Goal: Navigation & Orientation: Find specific page/section

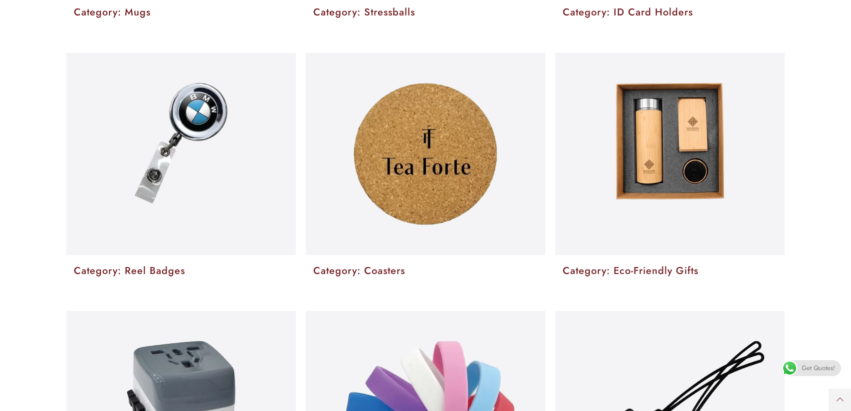
scroll to position [2063, 0]
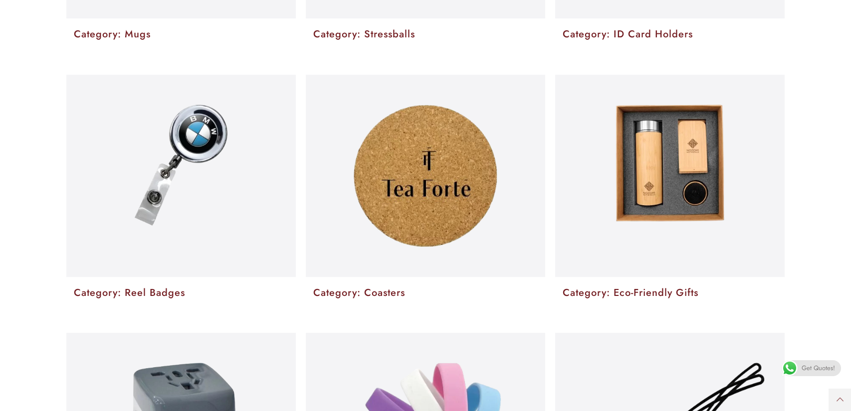
click at [39, 37] on section "Category: Mugs Category: Stressballs Category: ID Card Holders" at bounding box center [425, 41] width 851 height 46
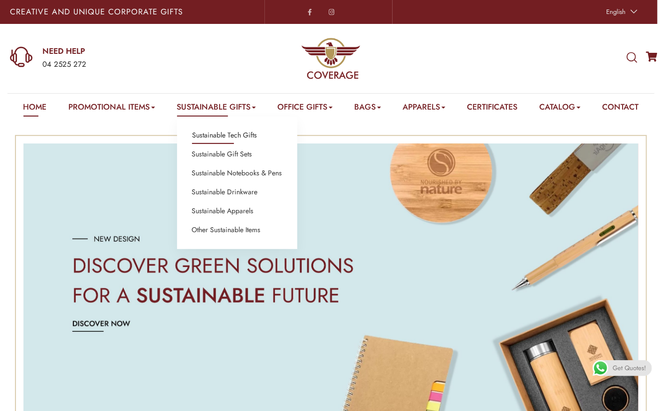
click at [225, 132] on link "Sustainable Tech Gifts" at bounding box center [224, 135] width 65 height 13
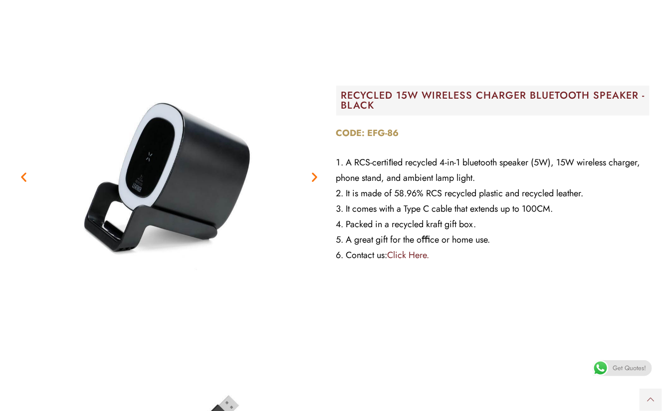
scroll to position [1472, 0]
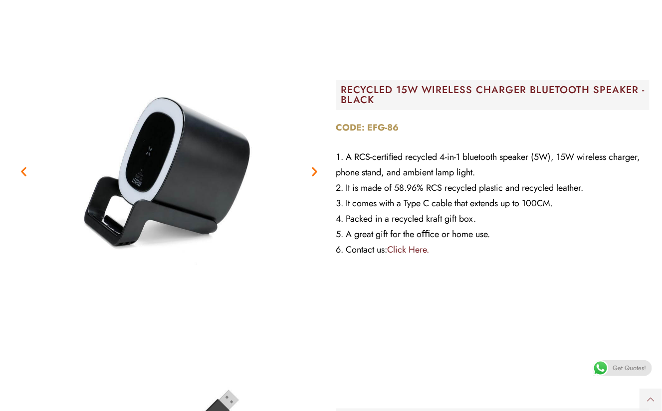
click at [165, 167] on img "2 / 3" at bounding box center [169, 172] width 314 height 314
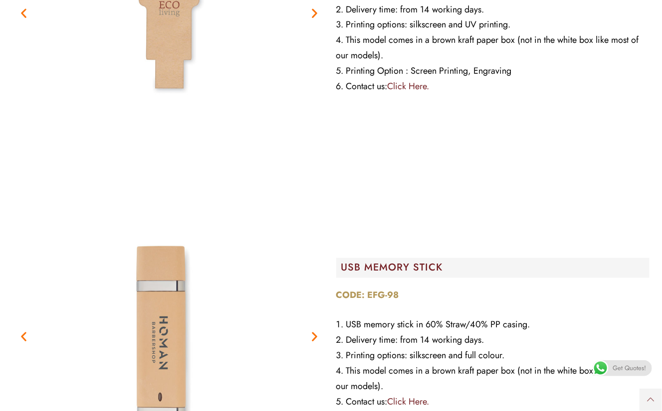
scroll to position [4577, 0]
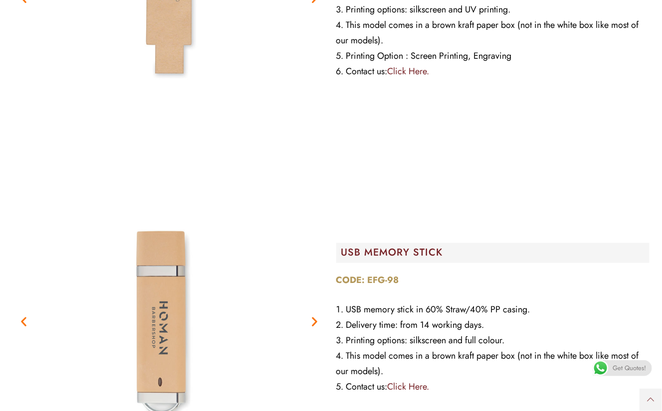
click at [175, 304] on img "3 / 3" at bounding box center [169, 323] width 314 height 314
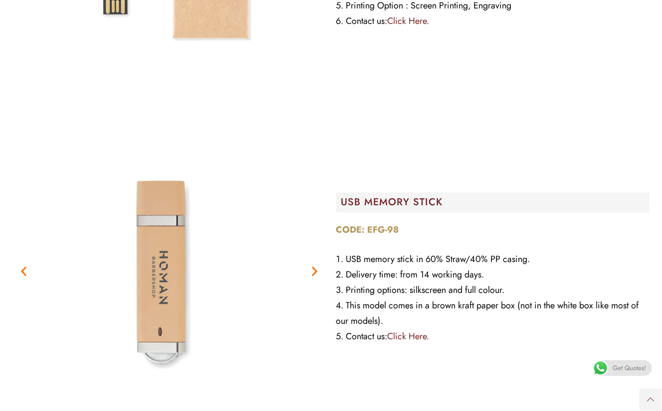
scroll to position [4627, 0]
click at [423, 331] on link "Click Here." at bounding box center [408, 337] width 42 height 13
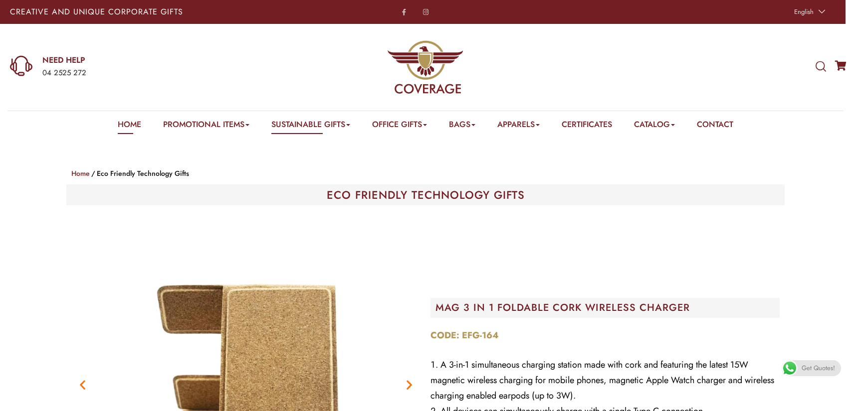
click at [118, 125] on link "Home" at bounding box center [129, 126] width 23 height 15
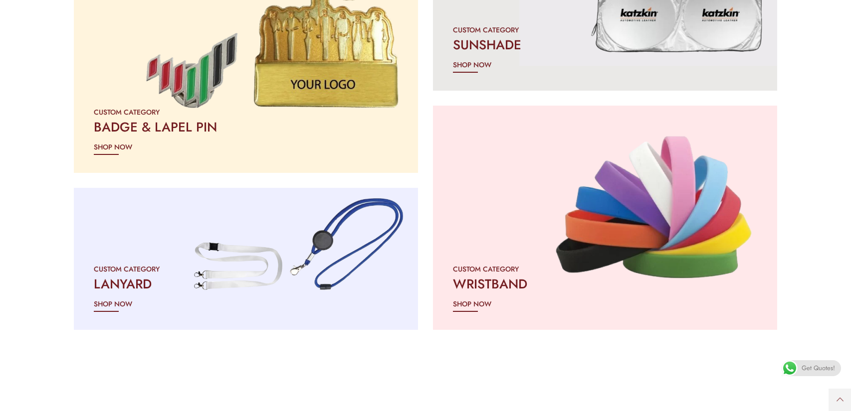
scroll to position [1411, 0]
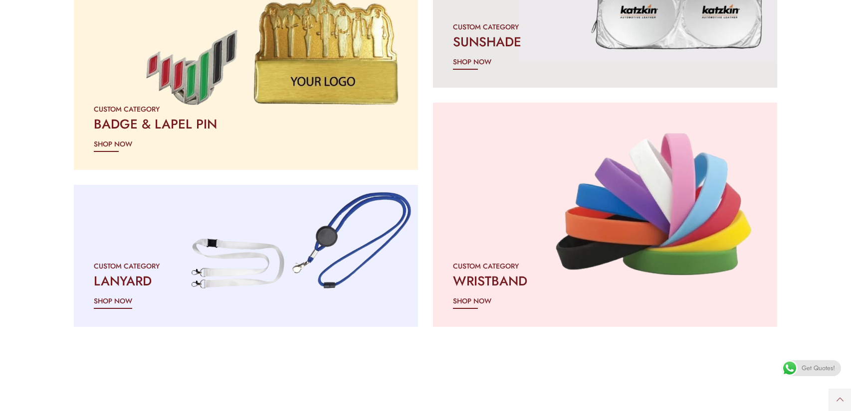
click at [252, 282] on h2 "LANYARD" at bounding box center [246, 281] width 304 height 18
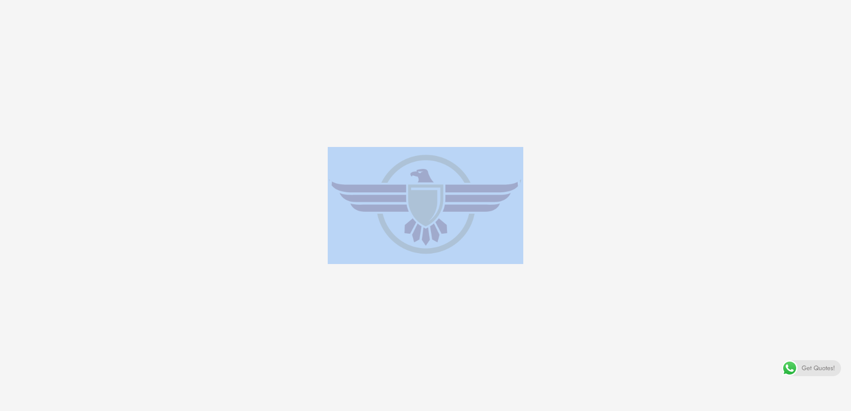
click at [252, 282] on e-page-transition at bounding box center [425, 205] width 851 height 411
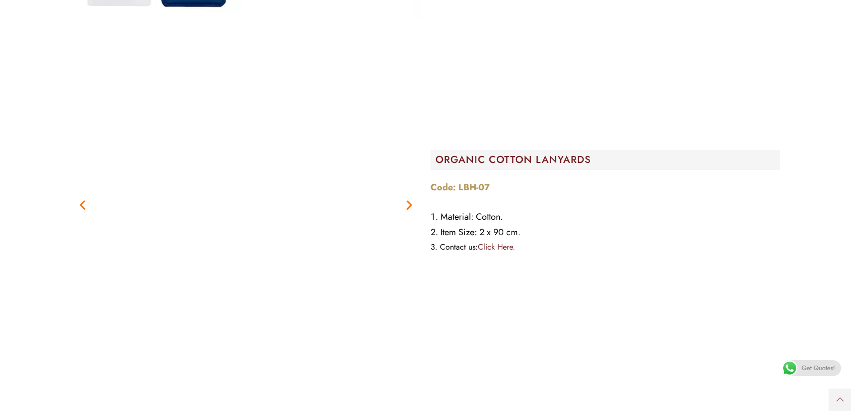
scroll to position [631, 0]
